Goal: Complete application form

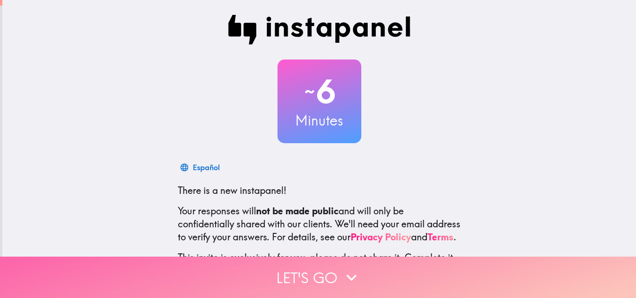
click at [326, 268] on button "Let's go" at bounding box center [318, 277] width 636 height 41
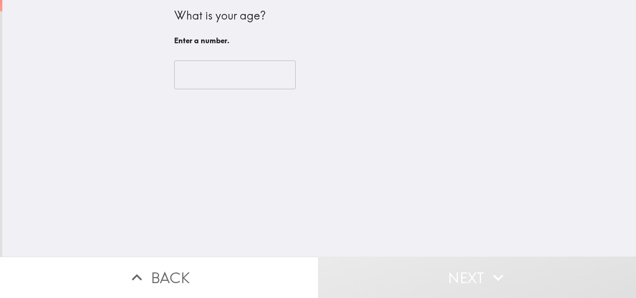
click at [230, 61] on input "number" at bounding box center [235, 75] width 122 height 29
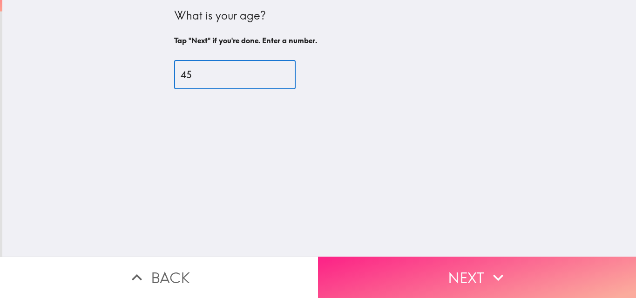
type input "45"
click at [397, 267] on button "Next" at bounding box center [477, 277] width 318 height 41
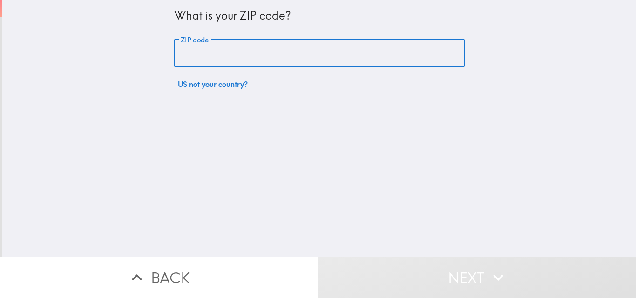
click at [254, 54] on input "ZIP code" at bounding box center [319, 53] width 290 height 29
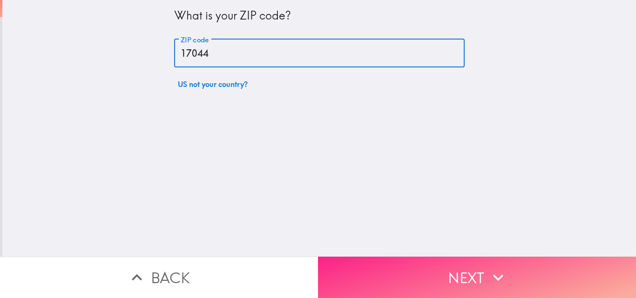
type input "17044"
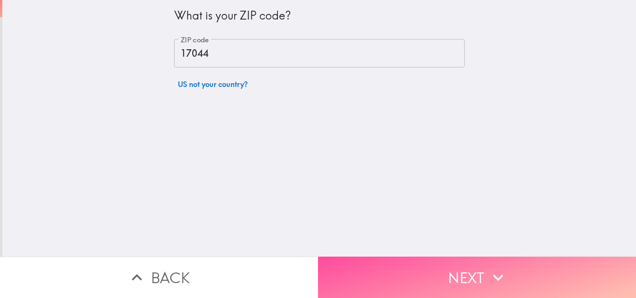
click at [392, 269] on button "Next" at bounding box center [477, 277] width 318 height 41
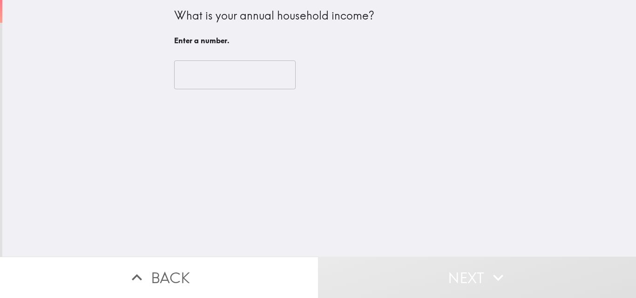
click at [236, 76] on input "number" at bounding box center [235, 75] width 122 height 29
type input "4"
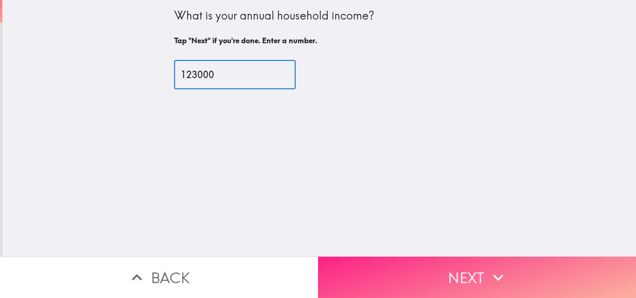
type input "123000"
click at [344, 273] on button "Next" at bounding box center [477, 277] width 318 height 41
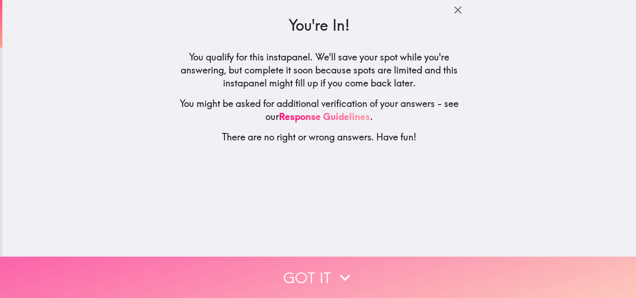
click at [335, 268] on icon "button" at bounding box center [345, 278] width 20 height 20
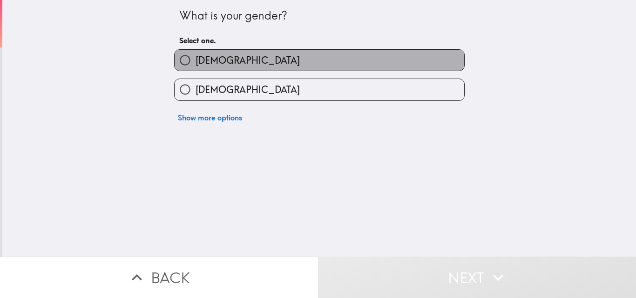
click at [222, 55] on label "[DEMOGRAPHIC_DATA]" at bounding box center [320, 60] width 290 height 21
click at [196, 55] on input "[DEMOGRAPHIC_DATA]" at bounding box center [185, 60] width 21 height 21
radio input "true"
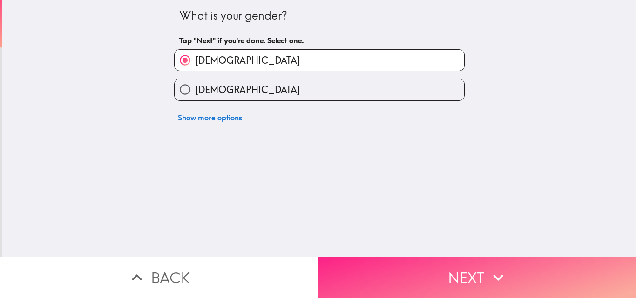
click at [365, 289] on button "Next" at bounding box center [477, 277] width 318 height 41
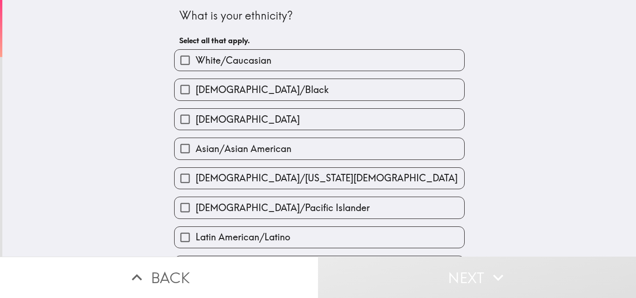
click at [225, 58] on span "White/Caucasian" at bounding box center [234, 60] width 76 height 13
click at [196, 58] on input "White/Caucasian" at bounding box center [185, 60] width 21 height 21
checkbox input "true"
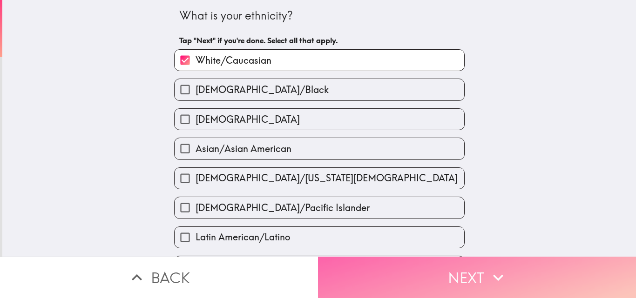
click at [422, 279] on button "Next" at bounding box center [477, 277] width 318 height 41
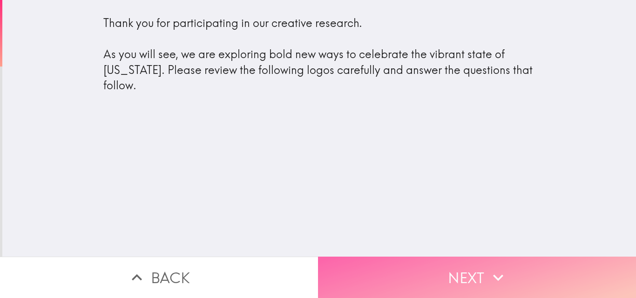
click at [444, 267] on button "Next" at bounding box center [477, 277] width 318 height 41
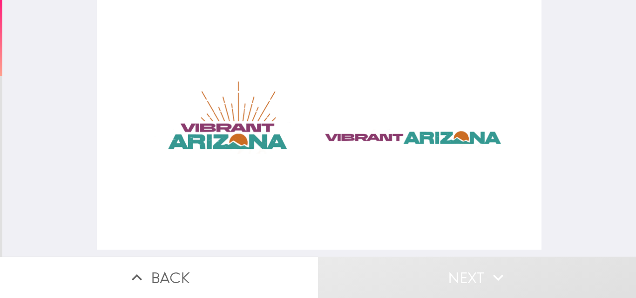
click at [363, 134] on div at bounding box center [319, 125] width 445 height 250
click at [219, 137] on div at bounding box center [319, 125] width 445 height 250
click at [220, 137] on div at bounding box center [319, 125] width 445 height 250
click at [221, 136] on div at bounding box center [319, 125] width 445 height 250
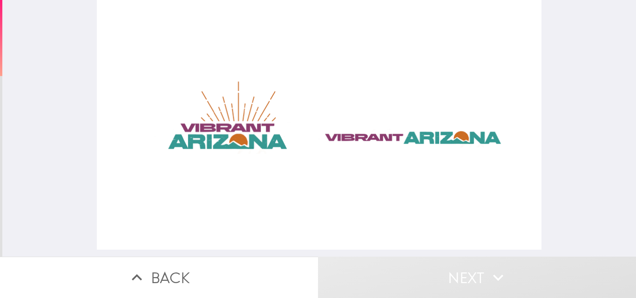
click at [372, 133] on div at bounding box center [319, 125] width 445 height 250
click at [223, 129] on div at bounding box center [319, 125] width 445 height 250
click at [222, 130] on div at bounding box center [319, 125] width 445 height 250
click at [300, 134] on div at bounding box center [319, 125] width 445 height 250
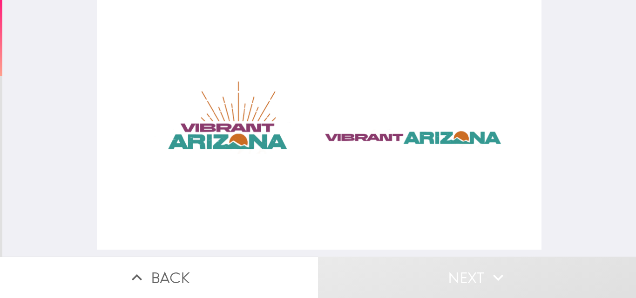
click at [242, 141] on div at bounding box center [319, 125] width 445 height 250
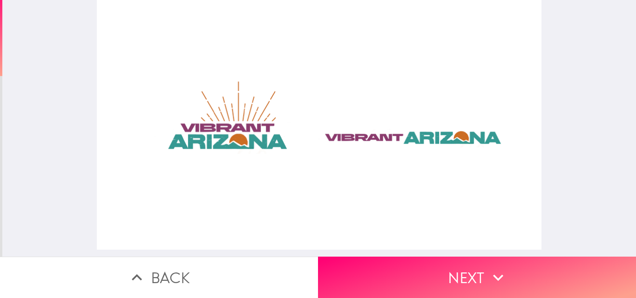
click at [391, 143] on div at bounding box center [319, 125] width 445 height 250
click at [238, 141] on div at bounding box center [319, 125] width 445 height 250
click at [322, 142] on div at bounding box center [319, 125] width 445 height 250
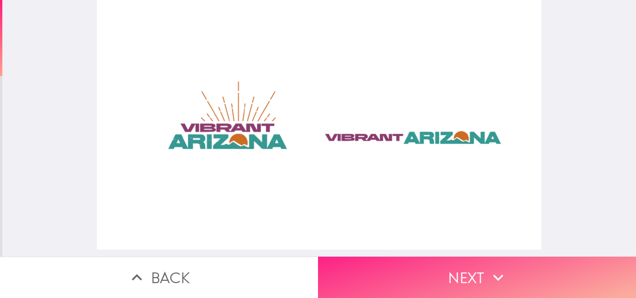
click at [403, 266] on button "Next" at bounding box center [477, 277] width 318 height 41
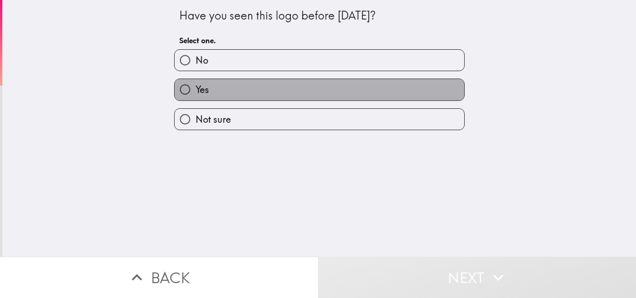
click at [252, 87] on label "Yes" at bounding box center [320, 89] width 290 height 21
click at [196, 87] on input "Yes" at bounding box center [185, 89] width 21 height 21
radio input "true"
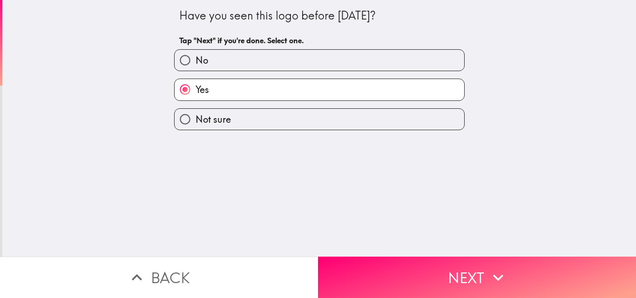
click at [377, 277] on button "Next" at bounding box center [477, 277] width 318 height 41
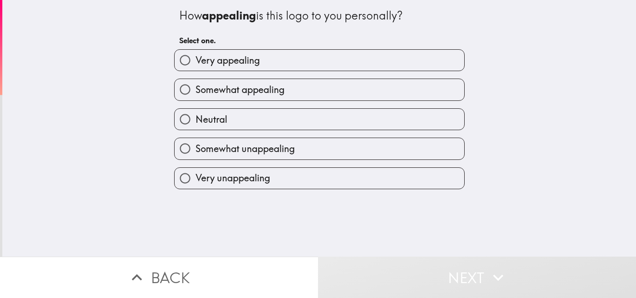
click at [231, 67] on label "Very appealing" at bounding box center [320, 60] width 290 height 21
click at [196, 67] on input "Very appealing" at bounding box center [185, 60] width 21 height 21
radio input "true"
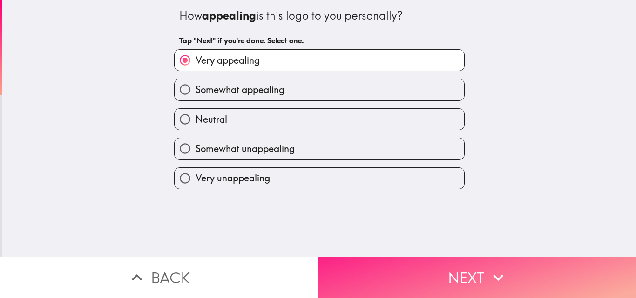
click at [387, 273] on button "Next" at bounding box center [477, 277] width 318 height 41
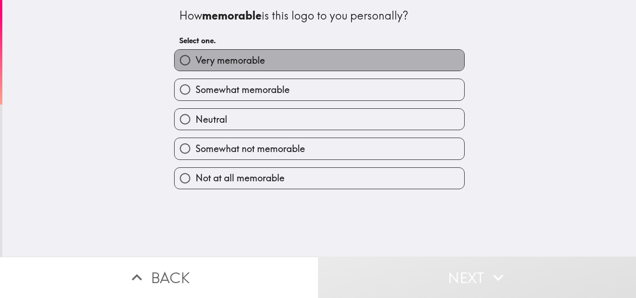
click at [242, 66] on span "Very memorable" at bounding box center [230, 60] width 69 height 13
click at [196, 66] on input "Very memorable" at bounding box center [185, 60] width 21 height 21
radio input "true"
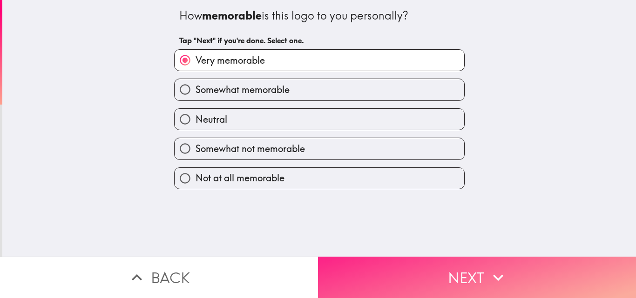
click at [371, 257] on button "Next" at bounding box center [477, 277] width 318 height 41
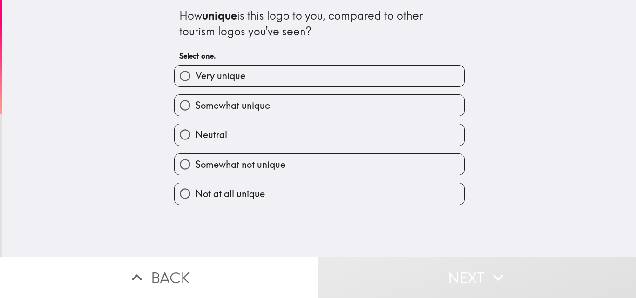
click at [266, 101] on label "Somewhat unique" at bounding box center [320, 105] width 290 height 21
click at [196, 101] on input "Somewhat unique" at bounding box center [185, 105] width 21 height 21
radio input "true"
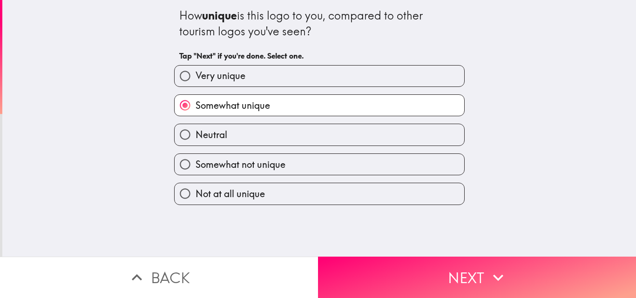
click at [363, 245] on div "How unique is this logo to you, compared to other tourism logos you've seen? Ta…" at bounding box center [319, 128] width 634 height 257
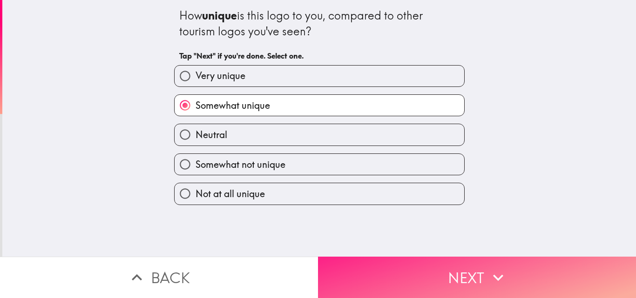
click at [354, 278] on button "Next" at bounding box center [477, 277] width 318 height 41
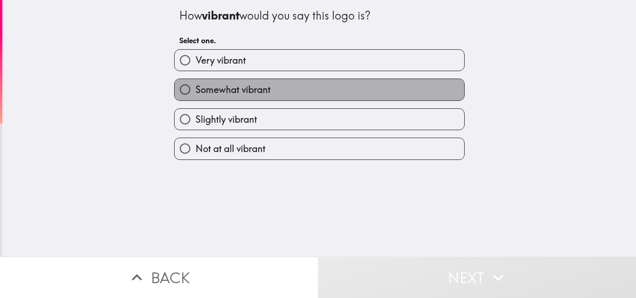
click at [220, 82] on label "Somewhat vibrant" at bounding box center [320, 89] width 290 height 21
click at [196, 82] on input "Somewhat vibrant" at bounding box center [185, 89] width 21 height 21
radio input "true"
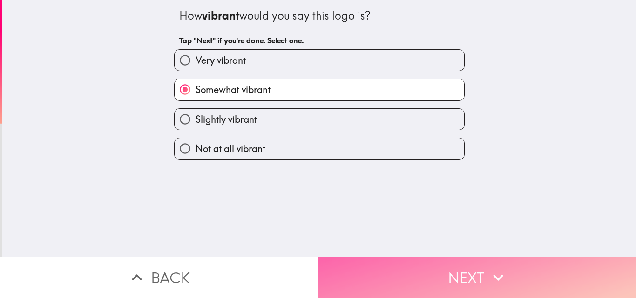
click at [370, 257] on button "Next" at bounding box center [477, 277] width 318 height 41
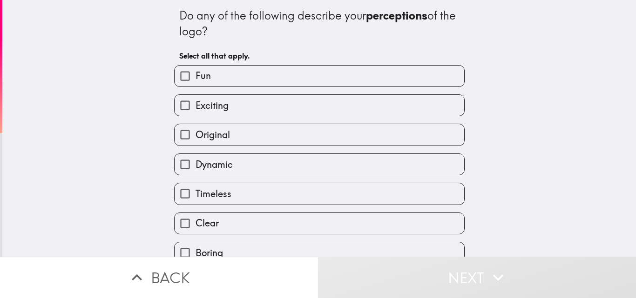
click at [284, 84] on label "Fun" at bounding box center [320, 76] width 290 height 21
click at [196, 84] on input "Fun" at bounding box center [185, 76] width 21 height 21
checkbox input "true"
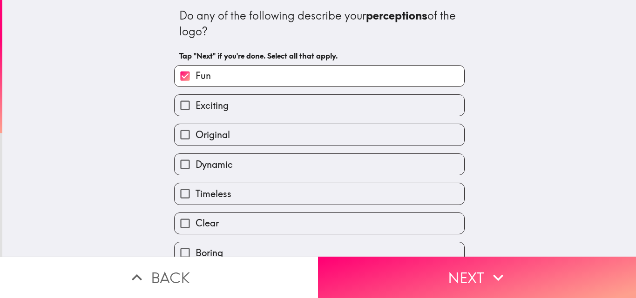
click at [278, 107] on label "Exciting" at bounding box center [320, 105] width 290 height 21
click at [196, 107] on input "Exciting" at bounding box center [185, 105] width 21 height 21
checkbox input "true"
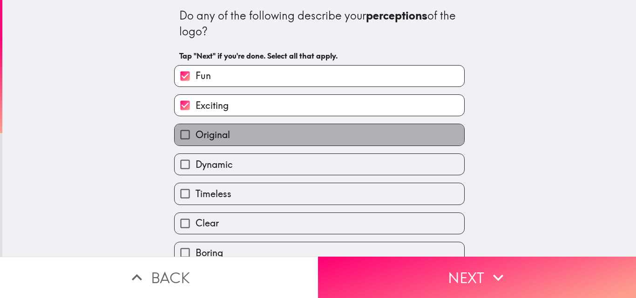
click at [263, 140] on label "Original" at bounding box center [320, 134] width 290 height 21
click at [196, 140] on input "Original" at bounding box center [185, 134] width 21 height 21
checkbox input "true"
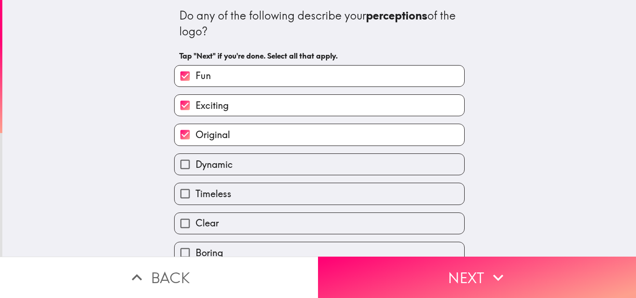
scroll to position [47, 0]
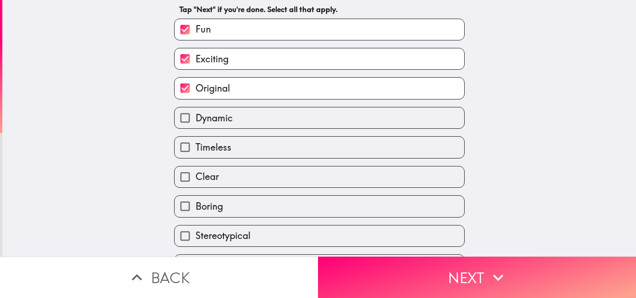
click at [225, 148] on label "Timeless" at bounding box center [320, 147] width 290 height 21
click at [196, 148] on input "Timeless" at bounding box center [185, 147] width 21 height 21
checkbox input "true"
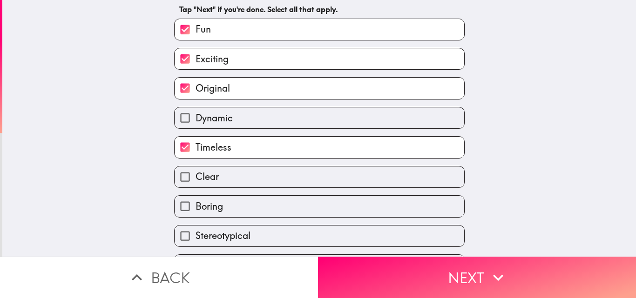
scroll to position [221, 0]
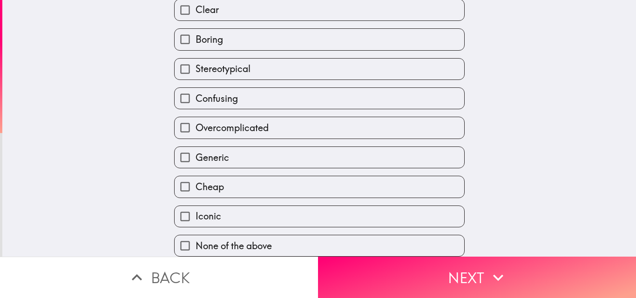
click at [252, 156] on label "Generic" at bounding box center [320, 157] width 290 height 21
click at [196, 156] on input "Generic" at bounding box center [185, 157] width 21 height 21
checkbox input "true"
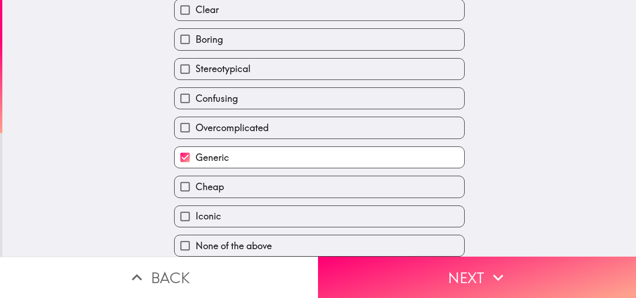
click at [288, 215] on label "Iconic" at bounding box center [320, 216] width 290 height 21
click at [196, 215] on input "Iconic" at bounding box center [185, 216] width 21 height 21
checkbox input "true"
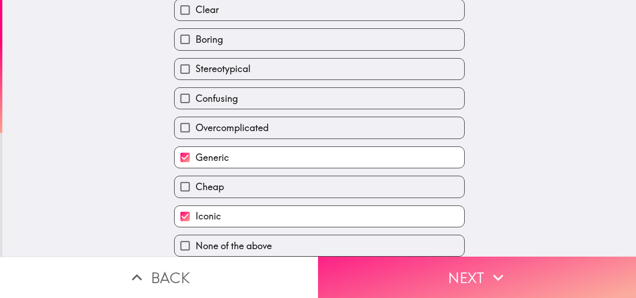
click at [360, 274] on button "Next" at bounding box center [477, 277] width 318 height 41
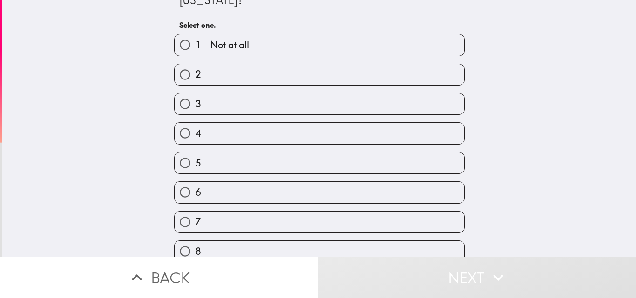
scroll to position [118, 0]
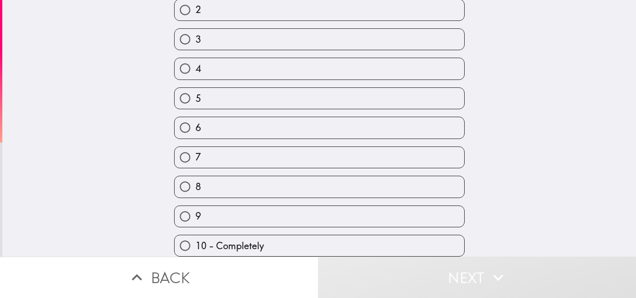
click at [233, 206] on label "9" at bounding box center [320, 216] width 290 height 21
click at [196, 206] on input "9" at bounding box center [185, 216] width 21 height 21
radio input "true"
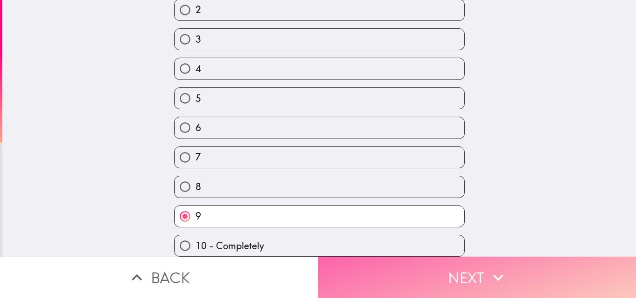
click at [401, 264] on button "Next" at bounding box center [477, 277] width 318 height 41
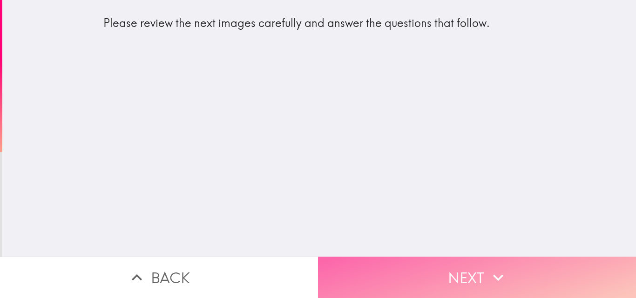
click at [382, 257] on button "Next" at bounding box center [477, 277] width 318 height 41
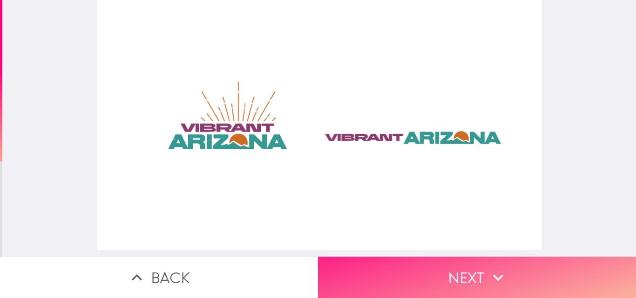
click at [442, 277] on button "Next" at bounding box center [477, 277] width 318 height 41
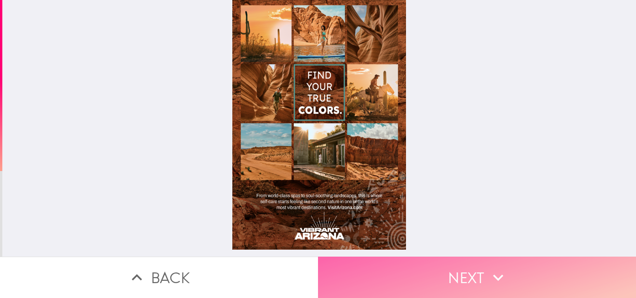
click at [387, 279] on button "Next" at bounding box center [477, 277] width 318 height 41
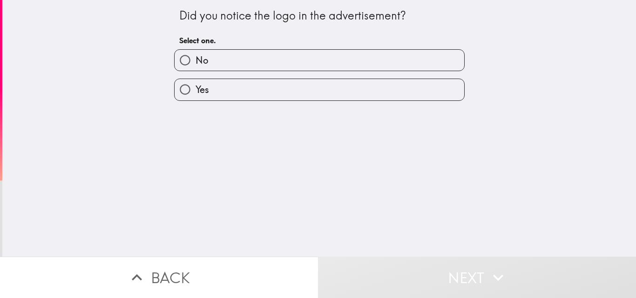
click at [242, 58] on label "No" at bounding box center [320, 60] width 290 height 21
click at [196, 58] on input "No" at bounding box center [185, 60] width 21 height 21
radio input "true"
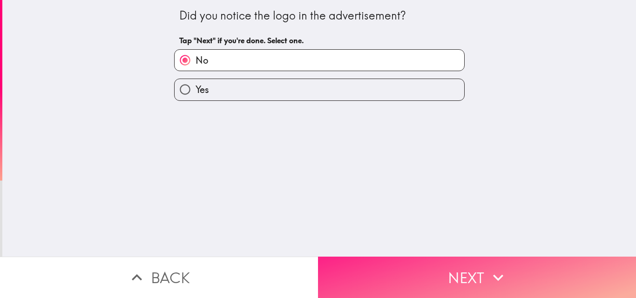
click at [411, 263] on button "Next" at bounding box center [477, 277] width 318 height 41
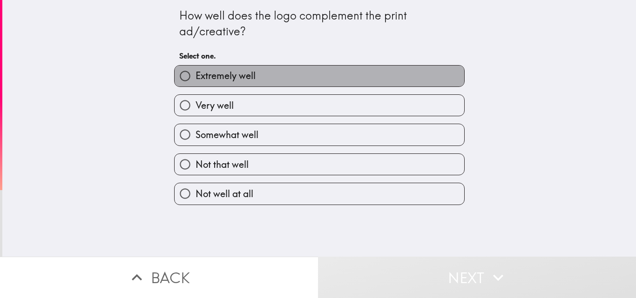
click at [259, 68] on label "Extremely well" at bounding box center [320, 76] width 290 height 21
click at [196, 68] on input "Extremely well" at bounding box center [185, 76] width 21 height 21
radio input "true"
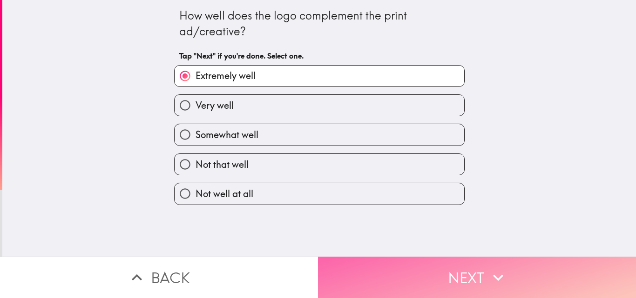
click at [431, 262] on button "Next" at bounding box center [477, 277] width 318 height 41
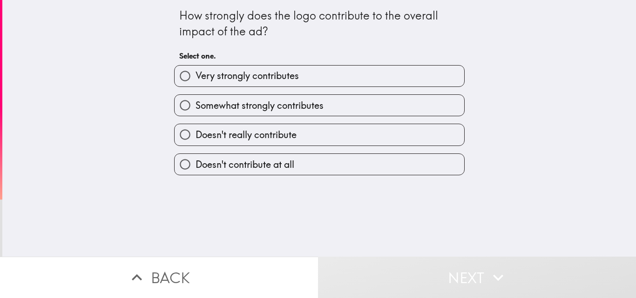
click at [297, 101] on span "Somewhat strongly contributes" at bounding box center [260, 105] width 128 height 13
click at [196, 101] on input "Somewhat strongly contributes" at bounding box center [185, 105] width 21 height 21
radio input "true"
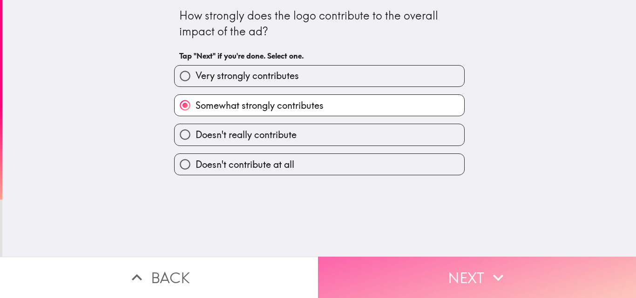
click at [403, 267] on button "Next" at bounding box center [477, 277] width 318 height 41
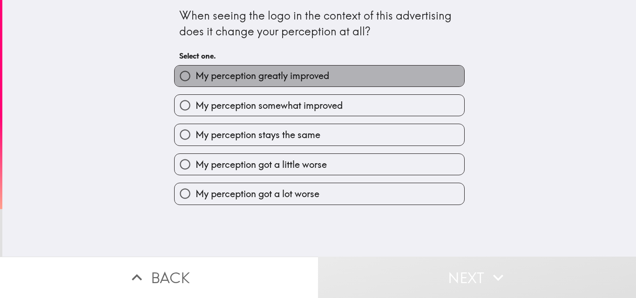
click at [251, 80] on span "My perception greatly improved" at bounding box center [263, 75] width 134 height 13
click at [196, 80] on input "My perception greatly improved" at bounding box center [185, 76] width 21 height 21
radio input "true"
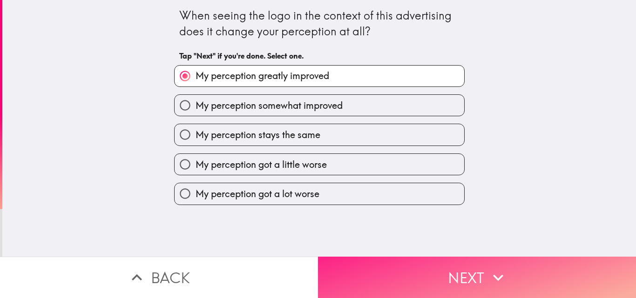
click at [363, 274] on button "Next" at bounding box center [477, 277] width 318 height 41
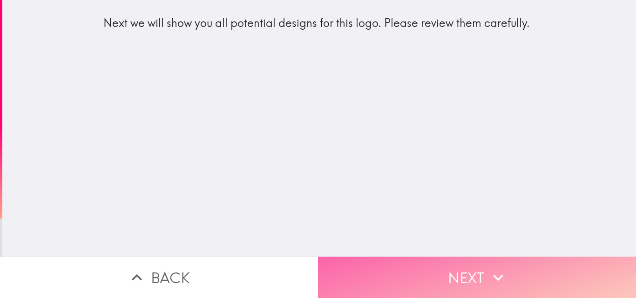
click at [397, 267] on button "Next" at bounding box center [477, 277] width 318 height 41
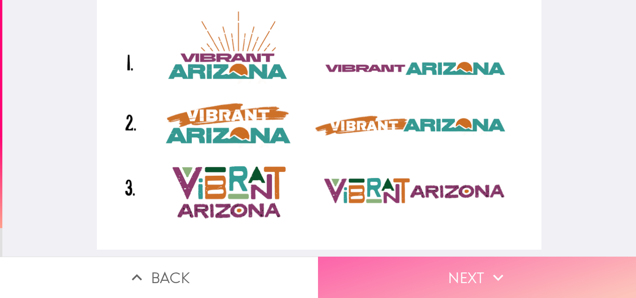
click at [405, 264] on button "Next" at bounding box center [477, 277] width 318 height 41
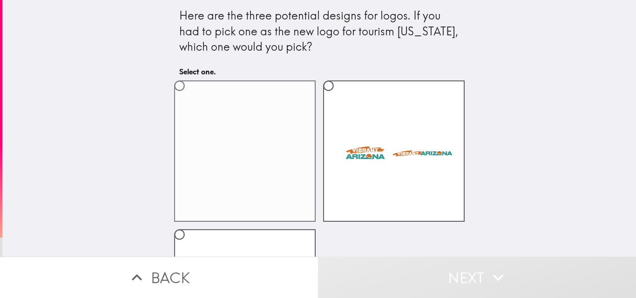
scroll to position [93, 0]
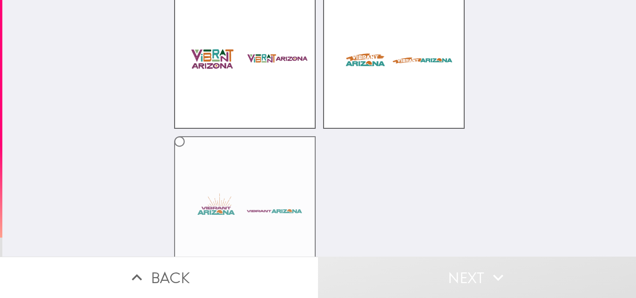
click at [286, 200] on label at bounding box center [245, 207] width 142 height 142
click at [190, 152] on input "radio" at bounding box center [179, 141] width 21 height 21
radio input "true"
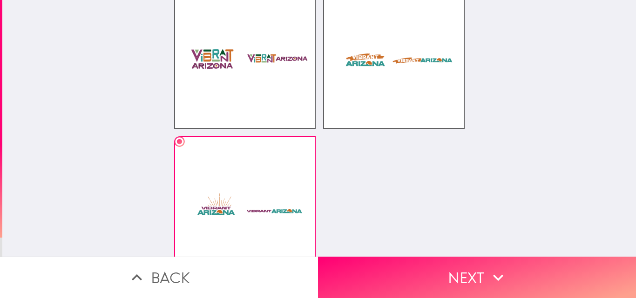
scroll to position [121, 0]
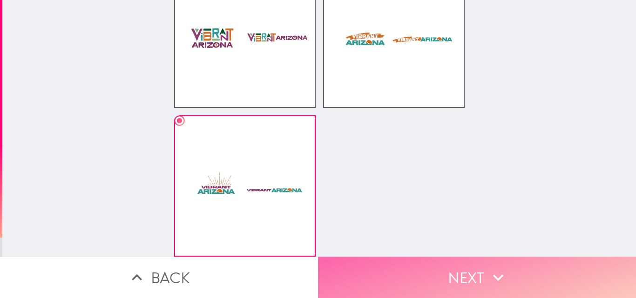
click at [423, 268] on button "Next" at bounding box center [477, 277] width 318 height 41
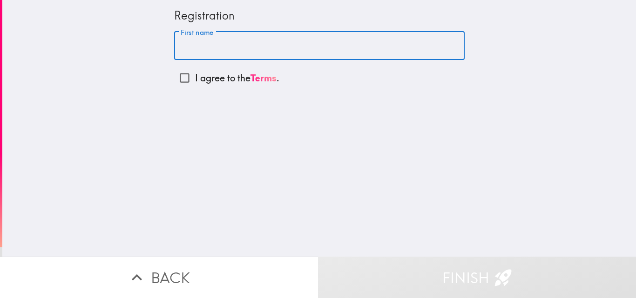
click at [229, 53] on input "First name" at bounding box center [319, 46] width 290 height 29
type input "[PERSON_NAME]"
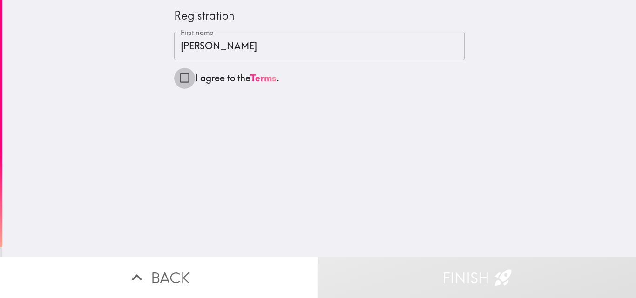
click at [174, 80] on input "I agree to the Terms ." at bounding box center [184, 78] width 21 height 21
checkbox input "true"
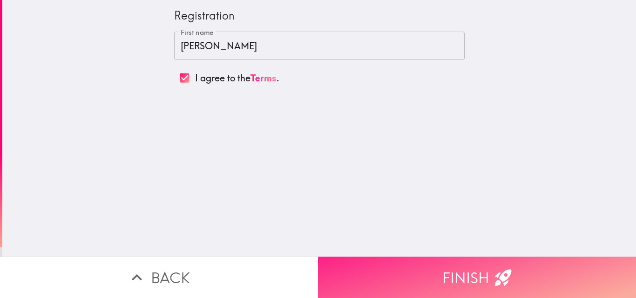
click at [405, 257] on button "Finish" at bounding box center [477, 277] width 318 height 41
